Goal: Task Accomplishment & Management: Use online tool/utility

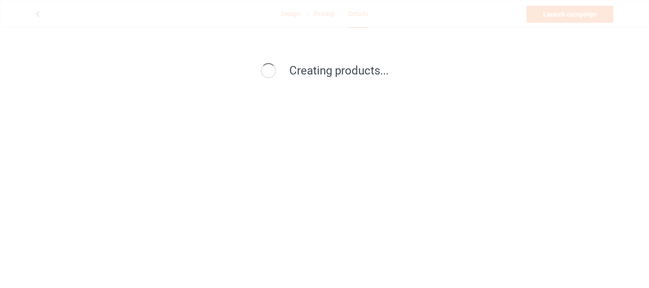
click at [322, 73] on span "Creating products..." at bounding box center [338, 70] width 99 height 13
click at [354, 75] on span "Creating products..." at bounding box center [338, 70] width 99 height 13
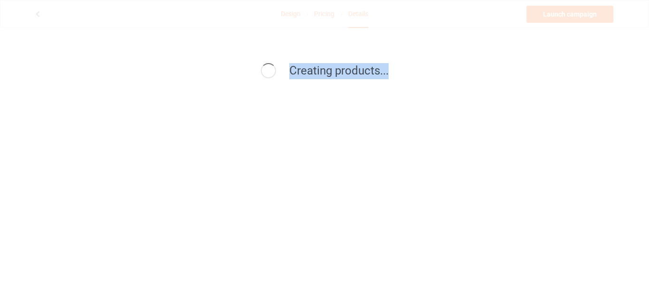
click at [355, 56] on div "Creating products..." at bounding box center [324, 71] width 427 height 36
drag, startPoint x: 306, startPoint y: 76, endPoint x: 336, endPoint y: 83, distance: 30.6
click at [336, 83] on div "Creating products..." at bounding box center [324, 71] width 427 height 36
drag, startPoint x: 292, startPoint y: 69, endPoint x: 378, endPoint y: 75, distance: 86.6
click at [378, 75] on span "Creating products..." at bounding box center [338, 70] width 99 height 13
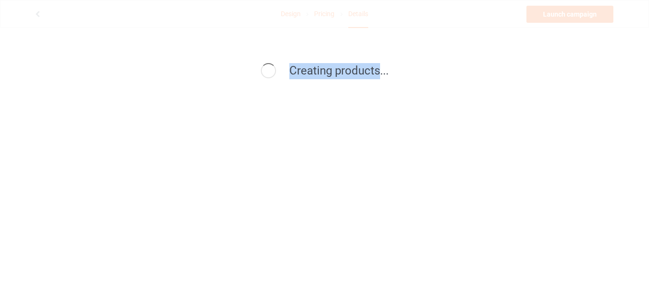
click at [376, 75] on span "Creating products..." at bounding box center [338, 70] width 99 height 13
drag, startPoint x: 376, startPoint y: 75, endPoint x: 339, endPoint y: 75, distance: 36.6
click at [339, 75] on span "Creating products..." at bounding box center [338, 70] width 99 height 13
drag, startPoint x: 378, startPoint y: 67, endPoint x: 334, endPoint y: 67, distance: 44.2
click at [334, 67] on span "Creating products..." at bounding box center [338, 70] width 99 height 13
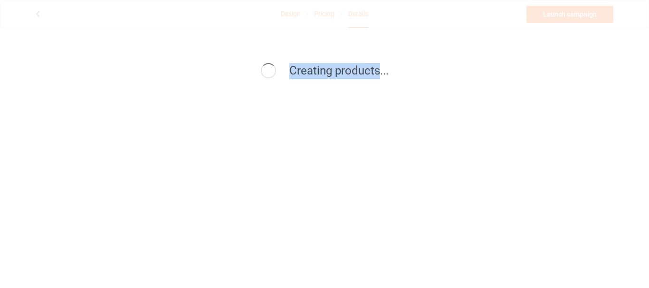
click at [290, 67] on span "Creating products..." at bounding box center [338, 70] width 99 height 13
click at [387, 73] on span "Creating products..." at bounding box center [338, 70] width 99 height 13
click at [292, 70] on span "Creating products..." at bounding box center [338, 70] width 99 height 13
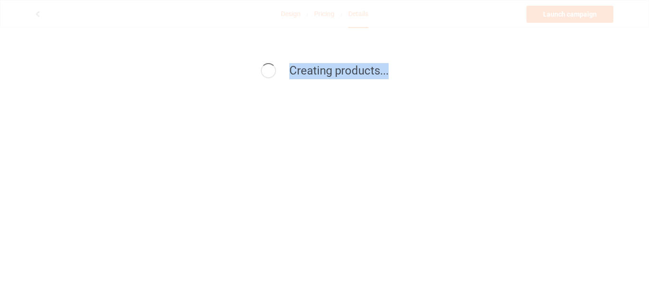
click at [312, 71] on span "Creating products..." at bounding box center [338, 70] width 99 height 13
click at [387, 70] on span "Creating products..." at bounding box center [338, 70] width 99 height 13
click at [290, 70] on span "Creating products..." at bounding box center [338, 70] width 99 height 13
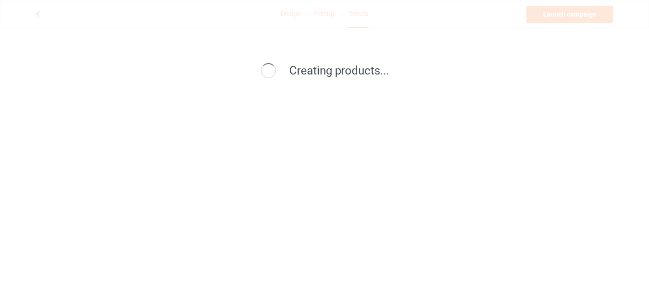
click at [387, 72] on span "Creating products..." at bounding box center [338, 70] width 99 height 13
click at [292, 72] on span "Creating products..." at bounding box center [338, 70] width 99 height 13
click at [387, 71] on span "Creating products..." at bounding box center [338, 70] width 99 height 13
click at [387, 70] on span "Creating products..." at bounding box center [338, 70] width 99 height 13
